Goal: Task Accomplishment & Management: Manage account settings

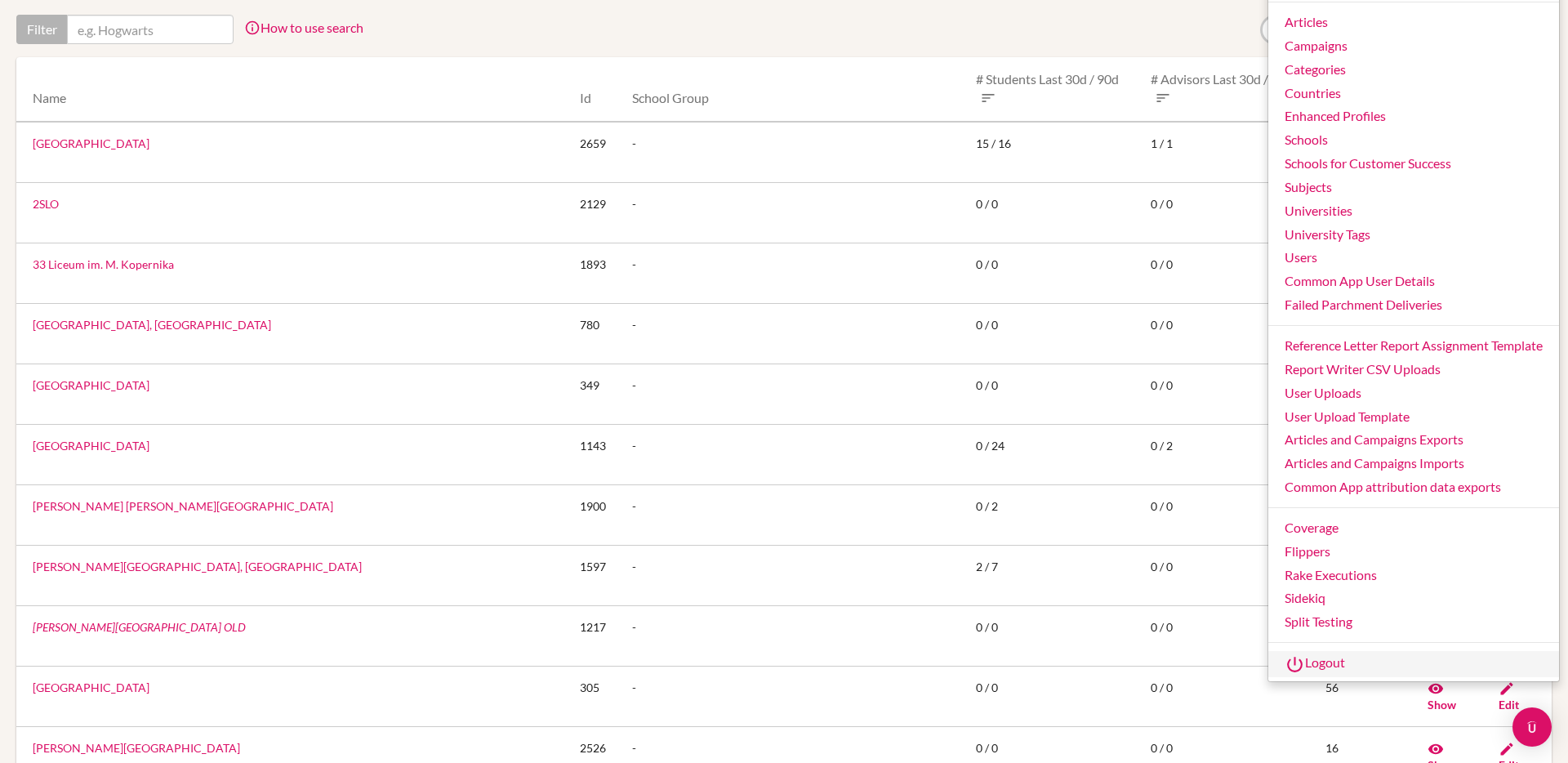
scroll to position [106, 0]
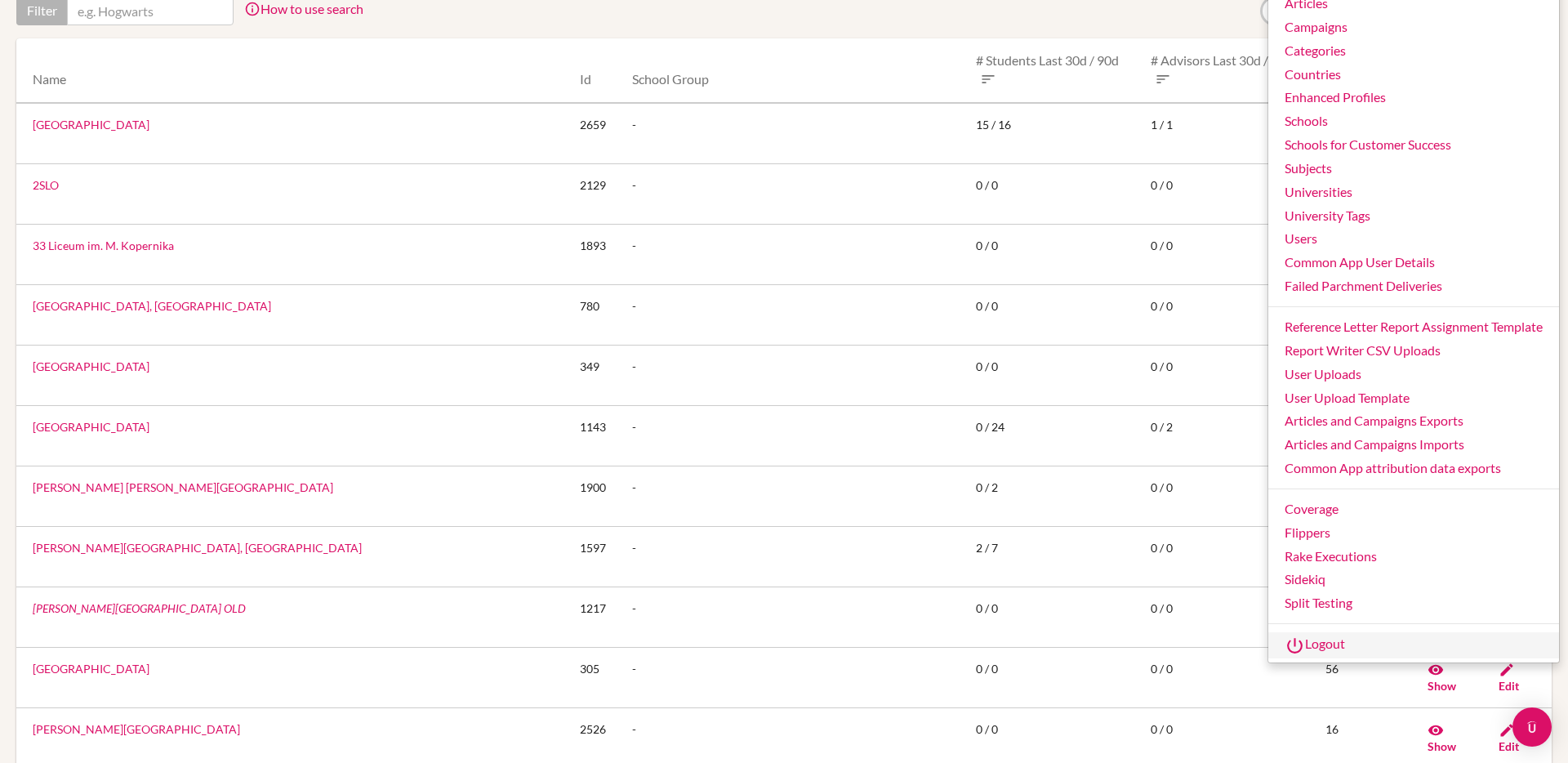
click at [1318, 644] on link "Logout" at bounding box center [1412, 645] width 290 height 26
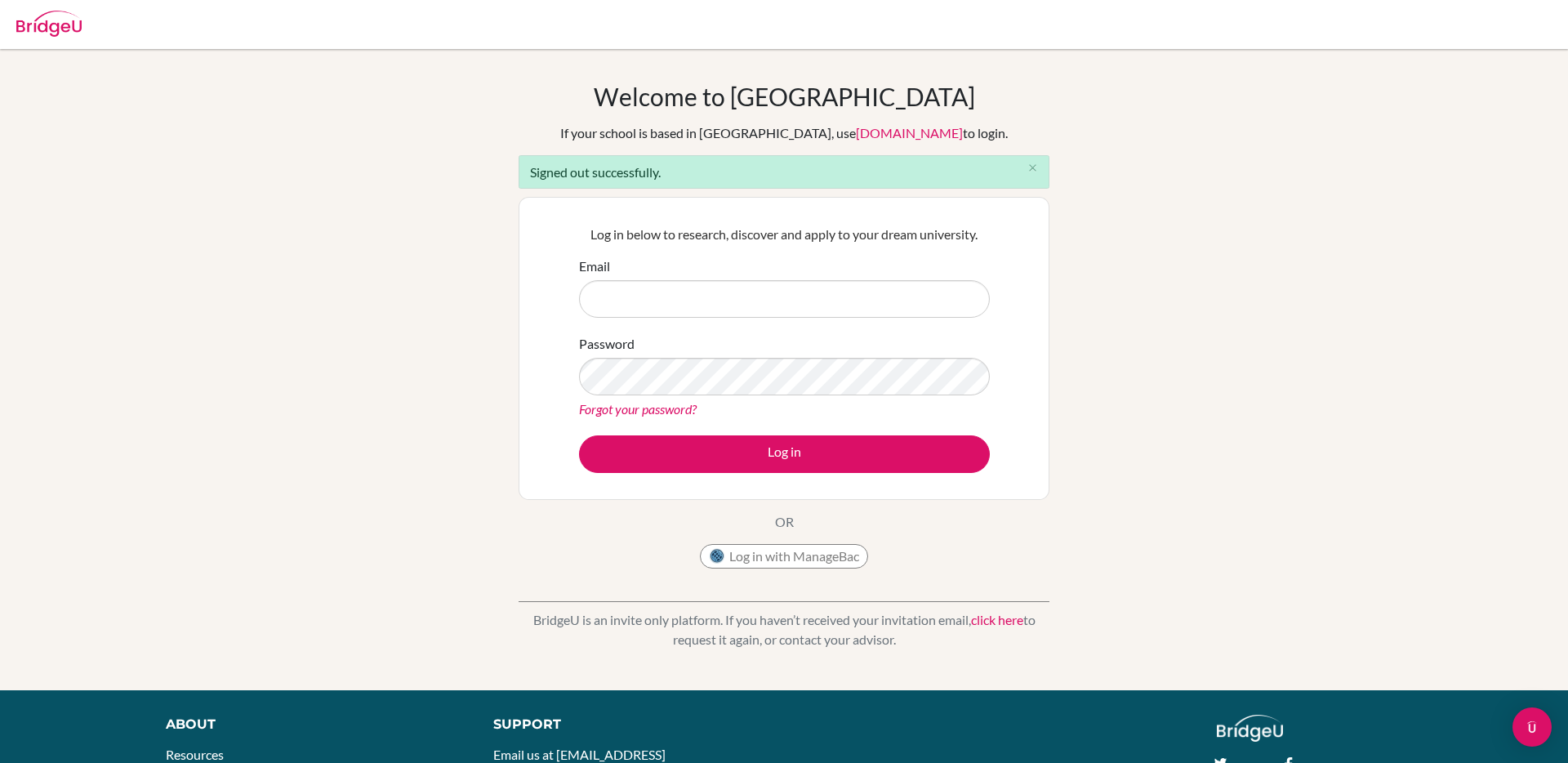
click at [759, 300] on input "Email" at bounding box center [784, 299] width 411 height 37
type input "[EMAIL_ADDRESS][DOMAIN_NAME]"
drag, startPoint x: 734, startPoint y: 298, endPoint x: 549, endPoint y: 268, distance: 187.4
click at [549, 268] on div "Log in below to research, discover and apply to your dream university. Email [E…" at bounding box center [784, 349] width 531 height 303
type input "[EMAIL_ADDRESS][DOMAIN_NAME]"
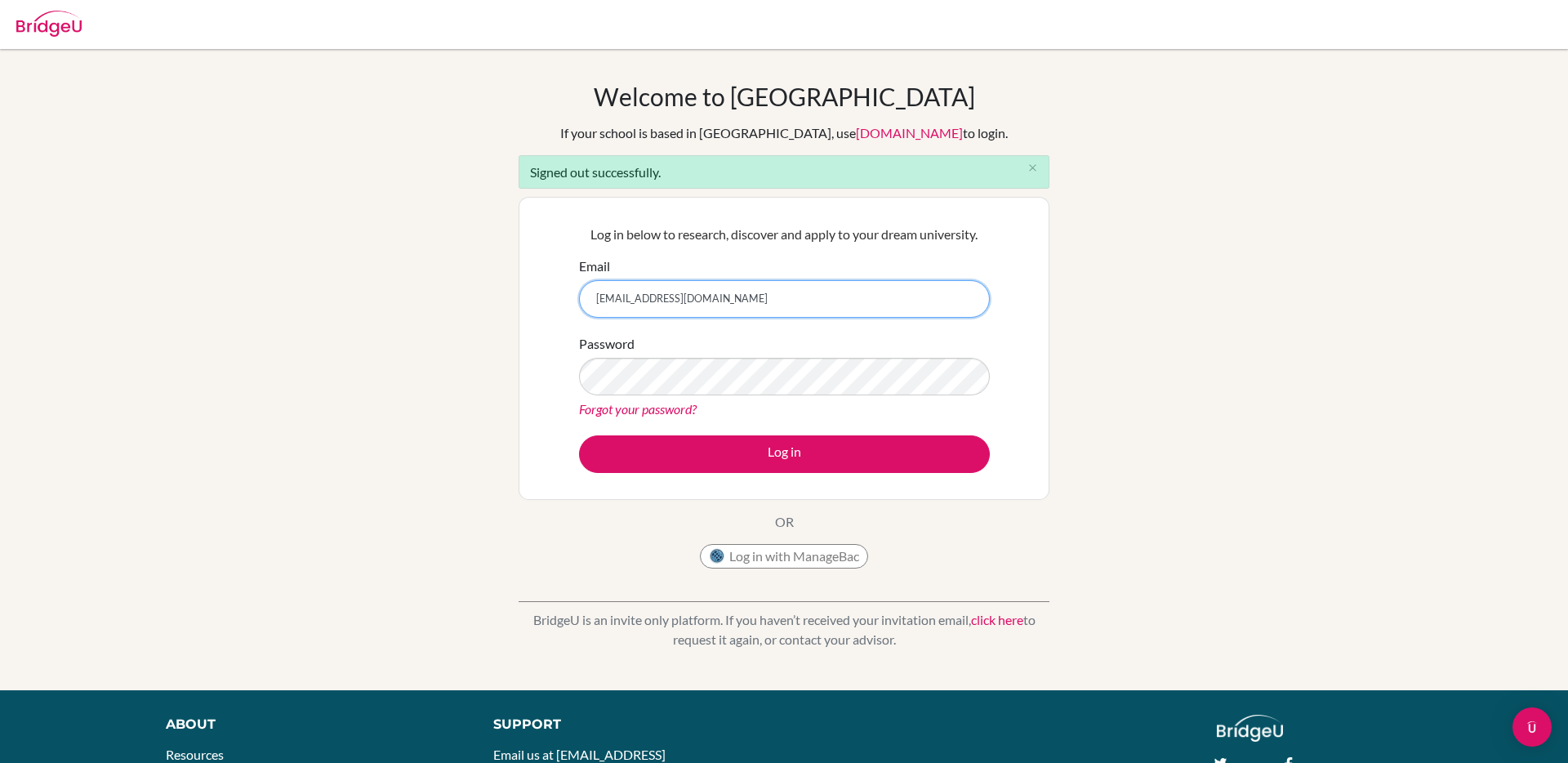
drag, startPoint x: 705, startPoint y: 305, endPoint x: 537, endPoint y: 275, distance: 170.7
click at [537, 275] on div "Log in below to research, discover and apply to your dream university. Email ad…" at bounding box center [784, 349] width 531 height 303
type input "aman.tank+student@bridge-u.com"
click at [579, 435] on button "Log in" at bounding box center [784, 453] width 411 height 37
